Goal: Information Seeking & Learning: Learn about a topic

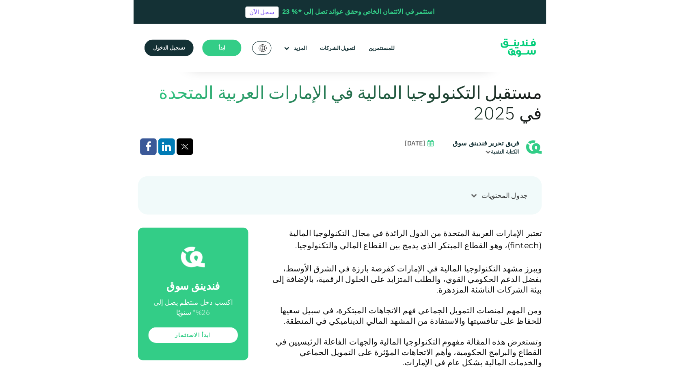
scroll to position [203, 0]
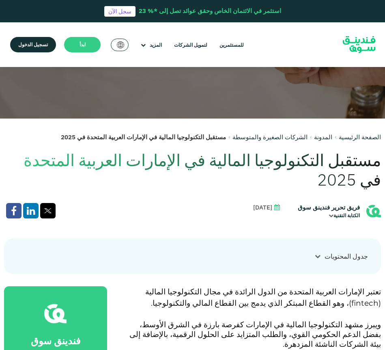
click at [329, 251] on div "جدول المحتويات" at bounding box center [346, 256] width 43 height 10
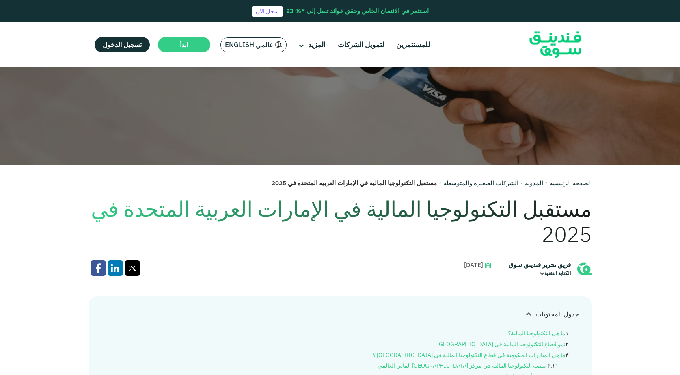
scroll to position [162, 0]
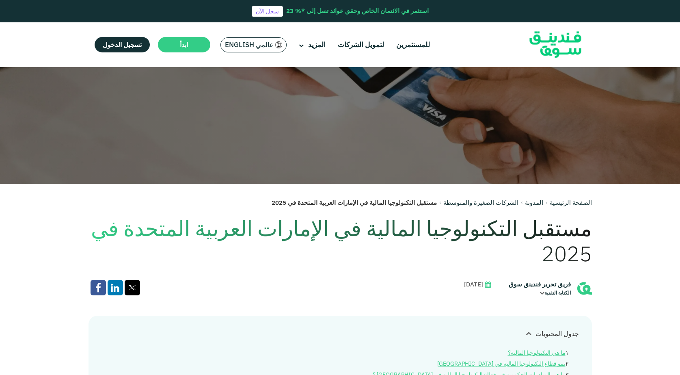
click at [385, 285] on span "[DATE]" at bounding box center [473, 284] width 19 height 9
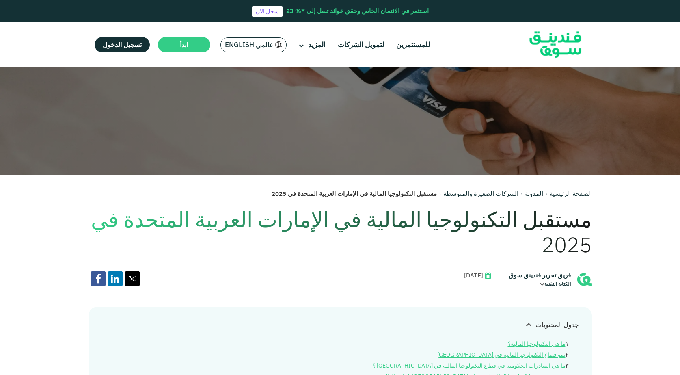
scroll to position [284, 0]
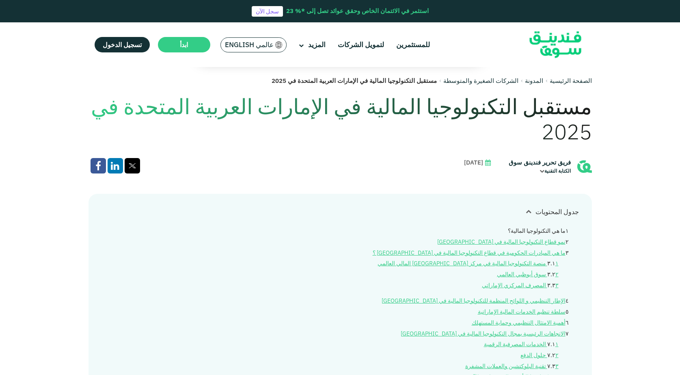
click at [385, 234] on link "ما هي التكنولوجيا المالية؟" at bounding box center [537, 230] width 58 height 7
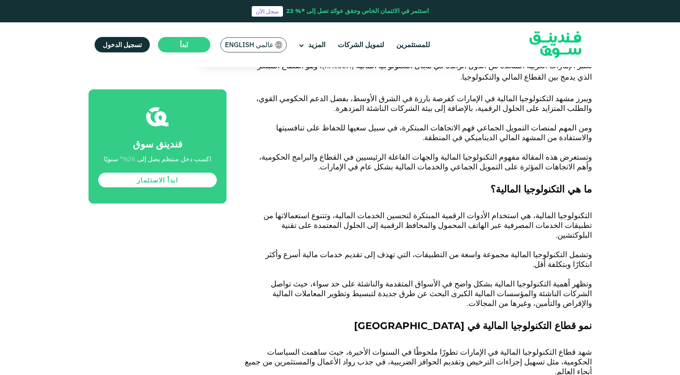
scroll to position [659, 0]
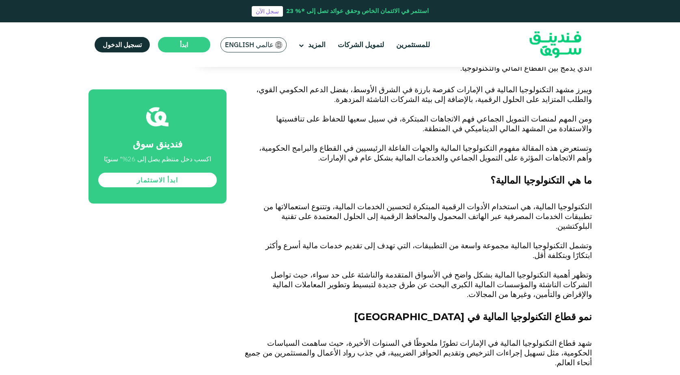
click at [385, 207] on span "التكنولوجيا المالية، هي استخدام الأدوات الرقمية المبتكرة لتحسين الخدمات المالية…" at bounding box center [428, 216] width 328 height 29
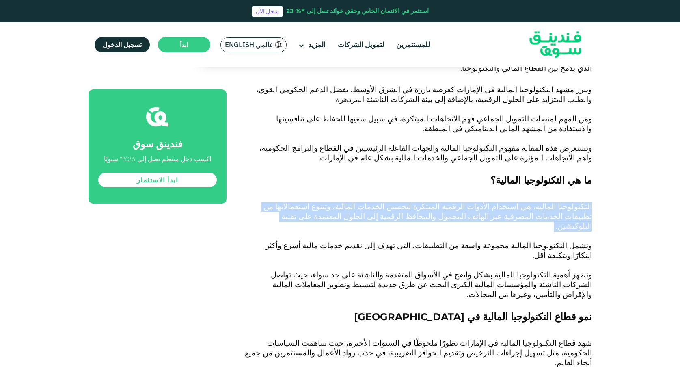
click at [385, 207] on span "التكنولوجيا المالية، هي استخدام الأدوات الرقمية المبتكرة لتحسين الخدمات المالية…" at bounding box center [428, 216] width 328 height 29
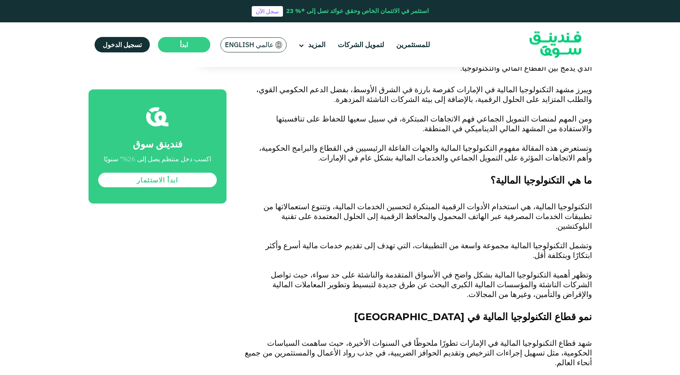
click at [385, 207] on span "التكنولوجيا المالية، هي استخدام الأدوات الرقمية المبتكرة لتحسين الخدمات المالية…" at bounding box center [428, 216] width 328 height 29
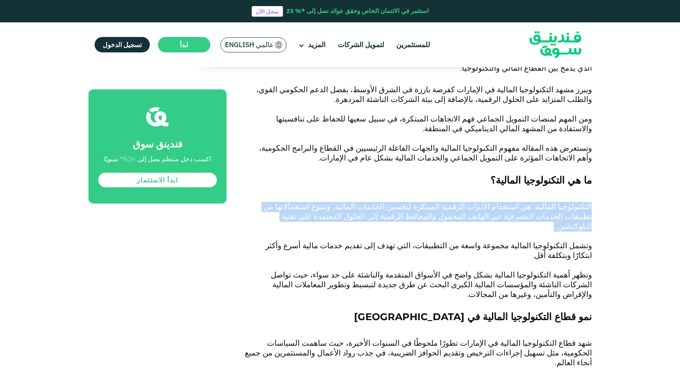
click at [385, 207] on span "التكنولوجيا المالية، هي استخدام الأدوات الرقمية المبتكرة لتحسين الخدمات المالية…" at bounding box center [428, 216] width 328 height 29
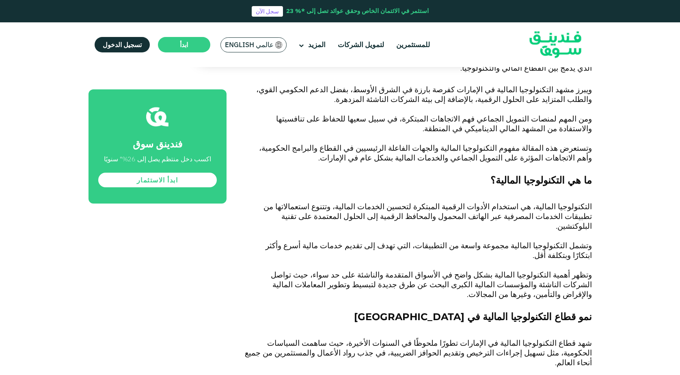
click at [382, 270] on span "وتظهر أهمية التكنولوجيا المالية بشكل واضح في الأسواق المتقدمة والناشئة على حد س…" at bounding box center [431, 284] width 321 height 29
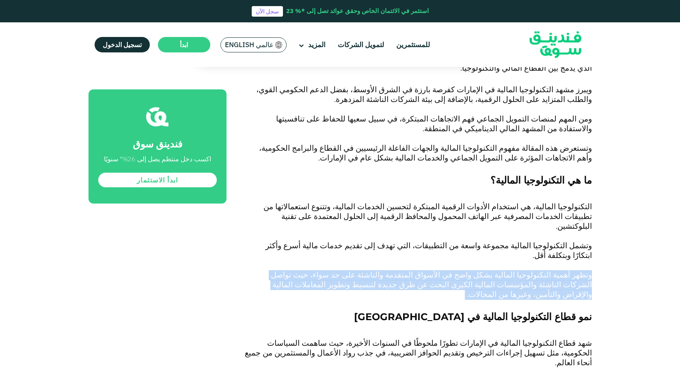
click at [382, 270] on span "وتظهر أهمية التكنولوجيا المالية بشكل واضح في الأسواق المتقدمة والناشئة على حد س…" at bounding box center [431, 284] width 321 height 29
